Goal: Task Accomplishment & Management: Manage account settings

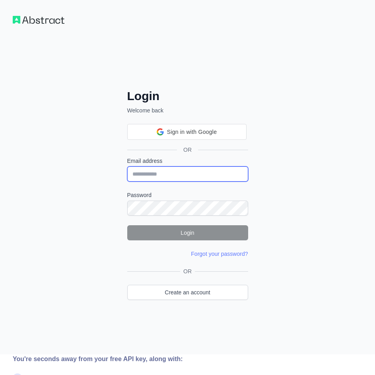
type input "**********"
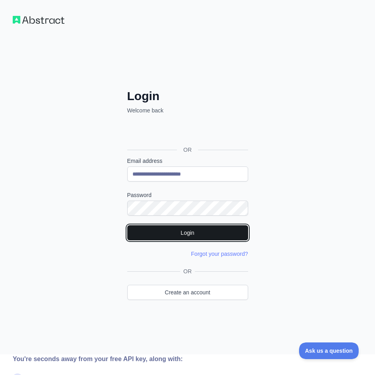
click at [157, 231] on button "Login" at bounding box center [187, 232] width 121 height 15
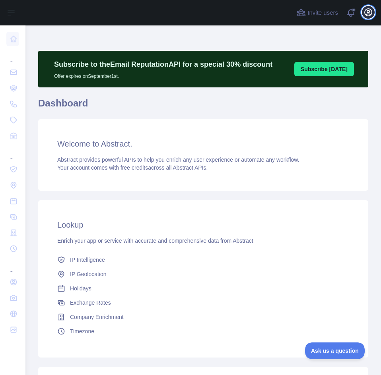
click at [368, 13] on icon "button" at bounding box center [368, 12] width 7 height 7
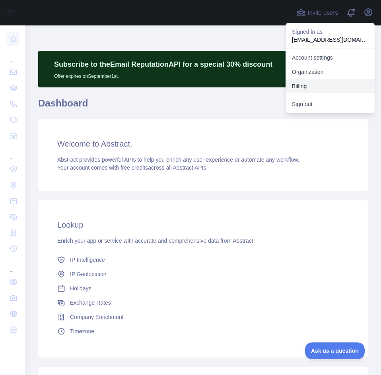
click at [299, 86] on button "Billing" at bounding box center [329, 86] width 89 height 14
